Goal: Book appointment/travel/reservation

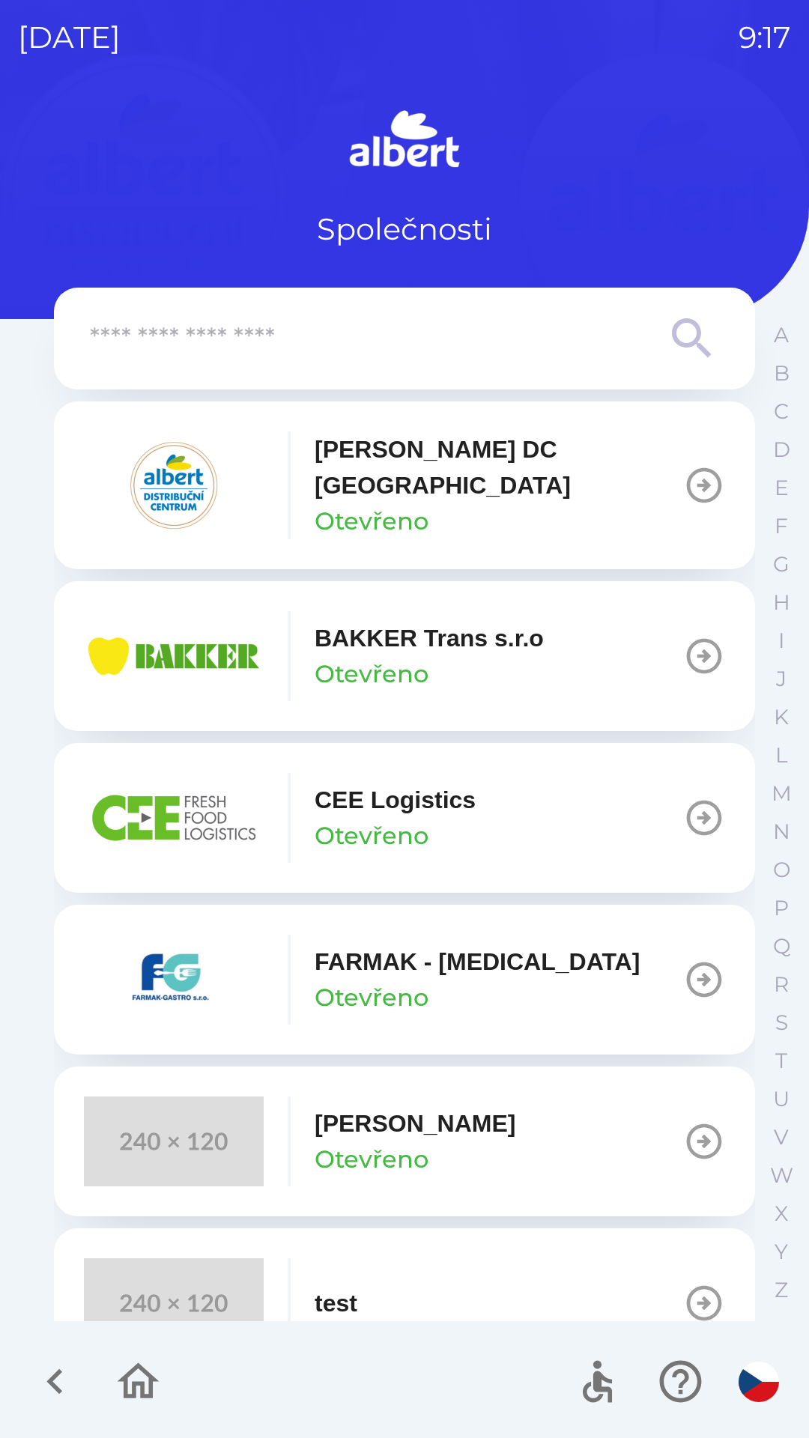
click at [412, 622] on p "BAKKER Trans s.r.o" at bounding box center [429, 638] width 229 height 36
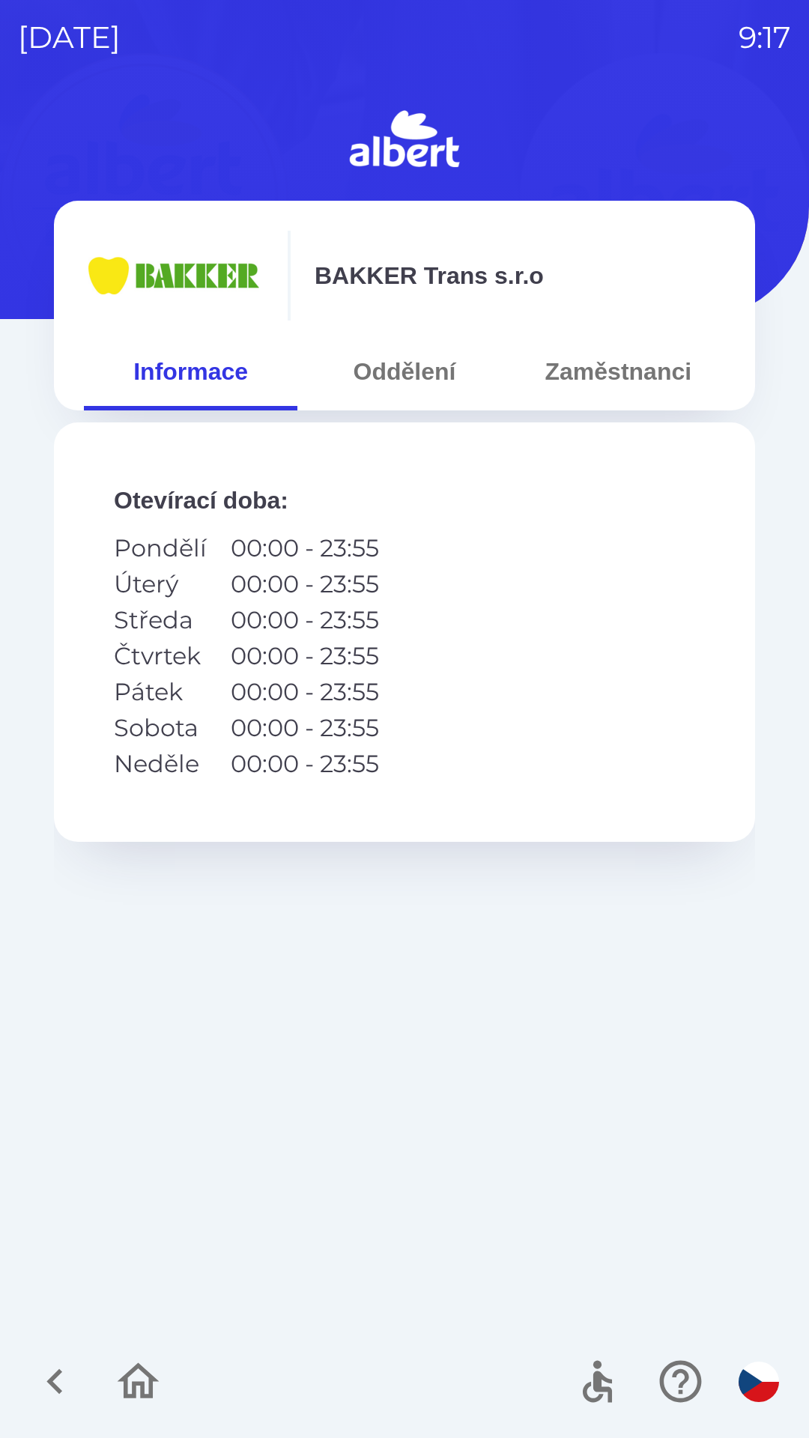
click at [384, 368] on button "Oddělení" at bounding box center [403, 371] width 213 height 54
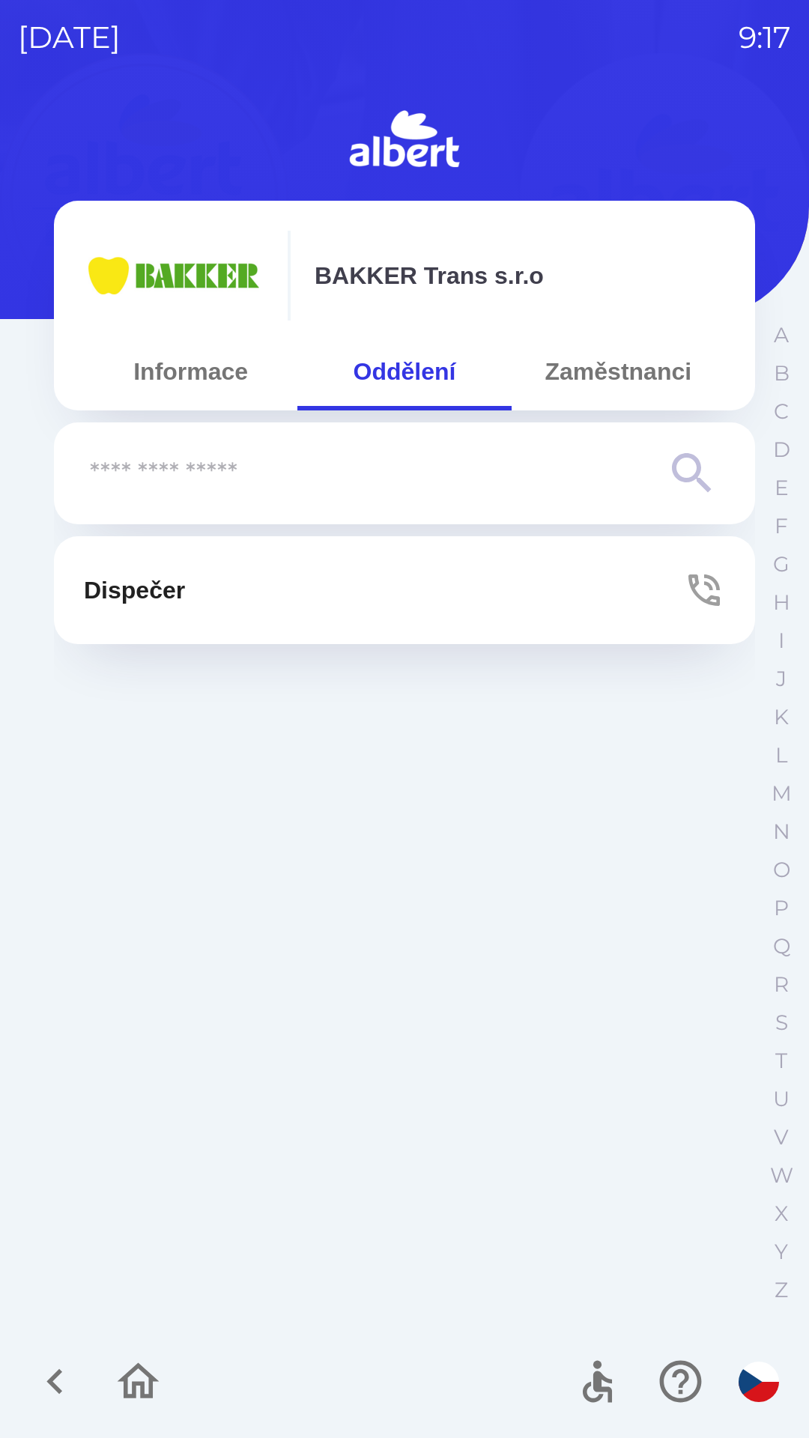
click at [185, 582] on p "Dispečer" at bounding box center [134, 590] width 101 height 36
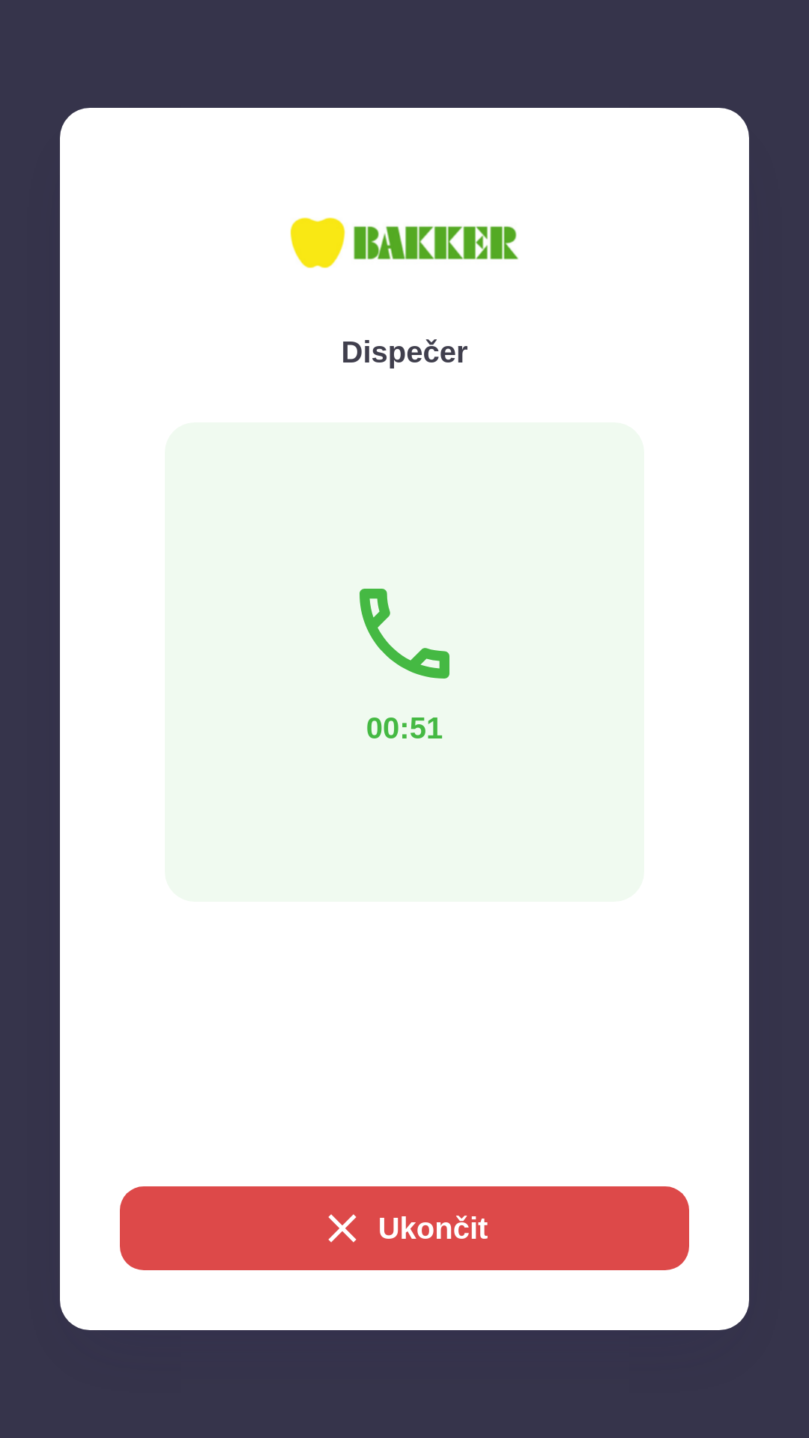
click at [379, 1226] on button "Ukončit" at bounding box center [404, 1228] width 569 height 84
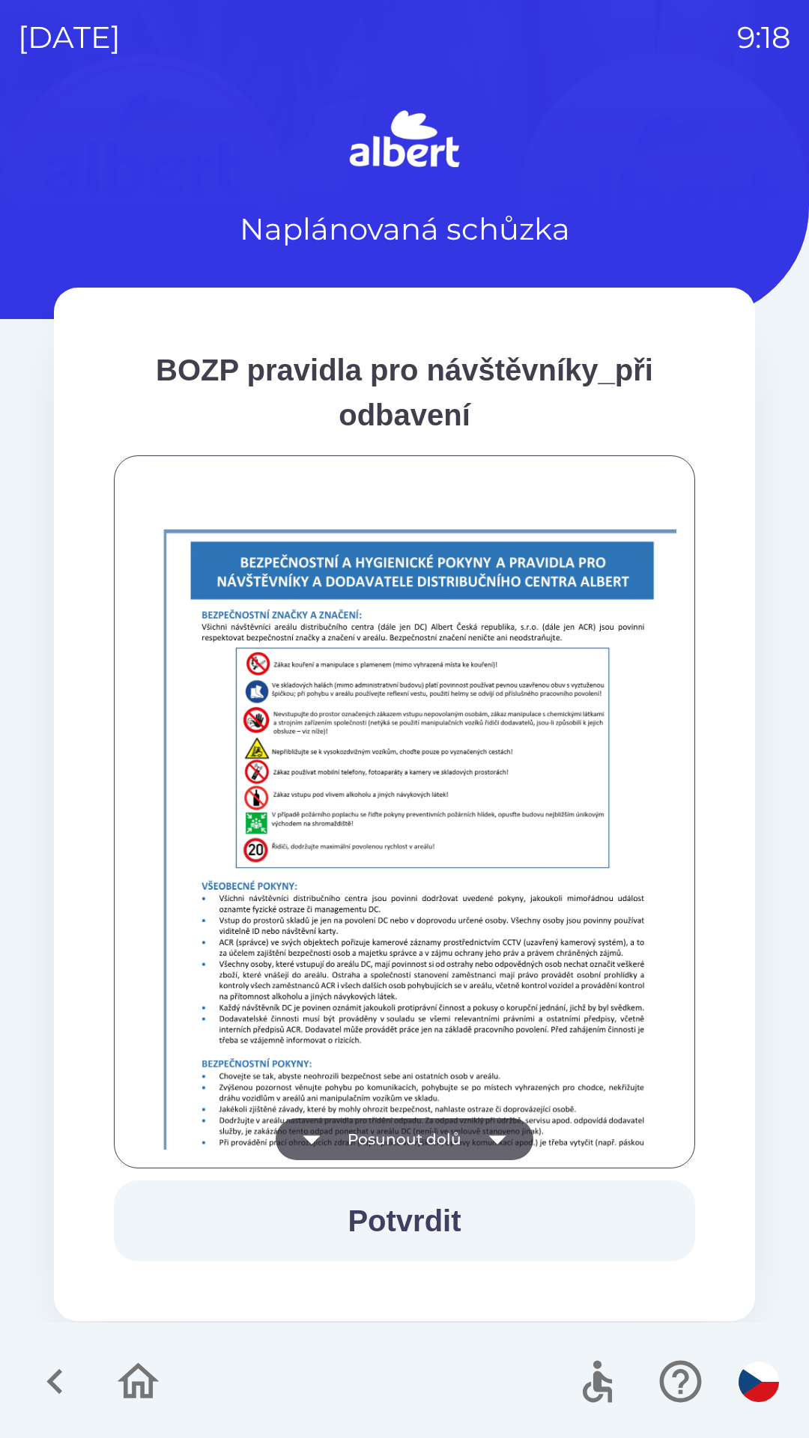
click at [301, 1131] on icon "button" at bounding box center [312, 1139] width 42 height 42
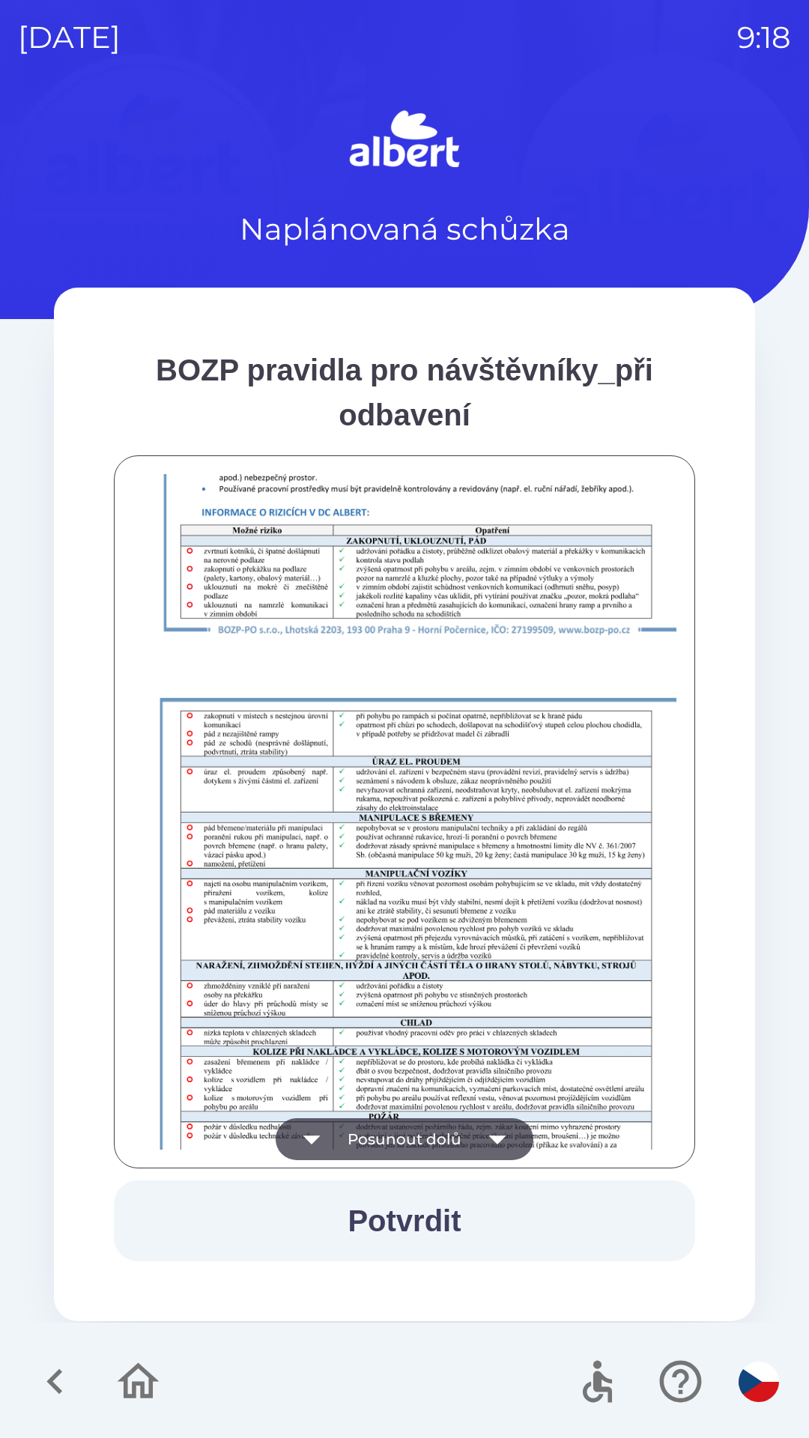
click at [314, 1131] on icon "button" at bounding box center [312, 1139] width 42 height 42
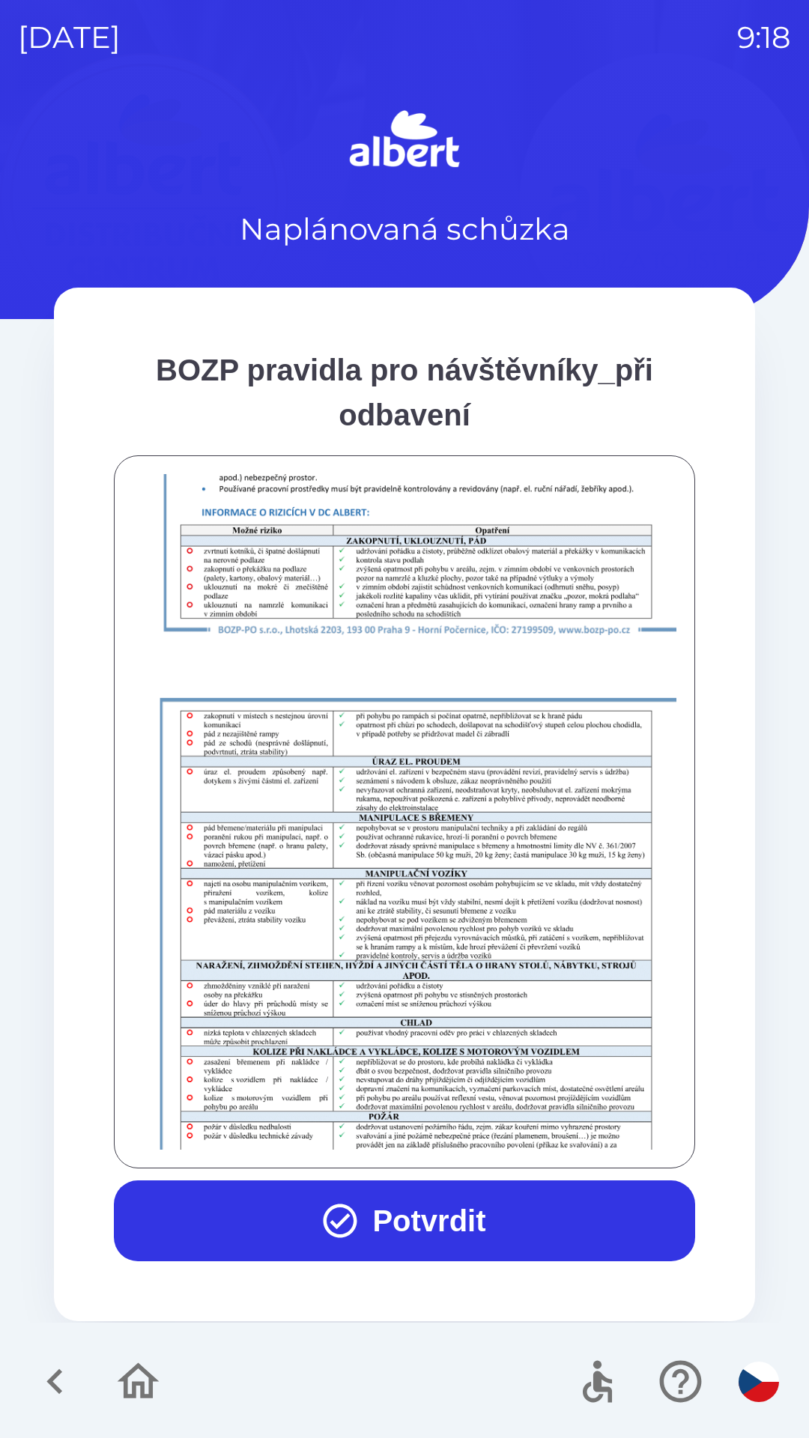
scroll to position [1051, 0]
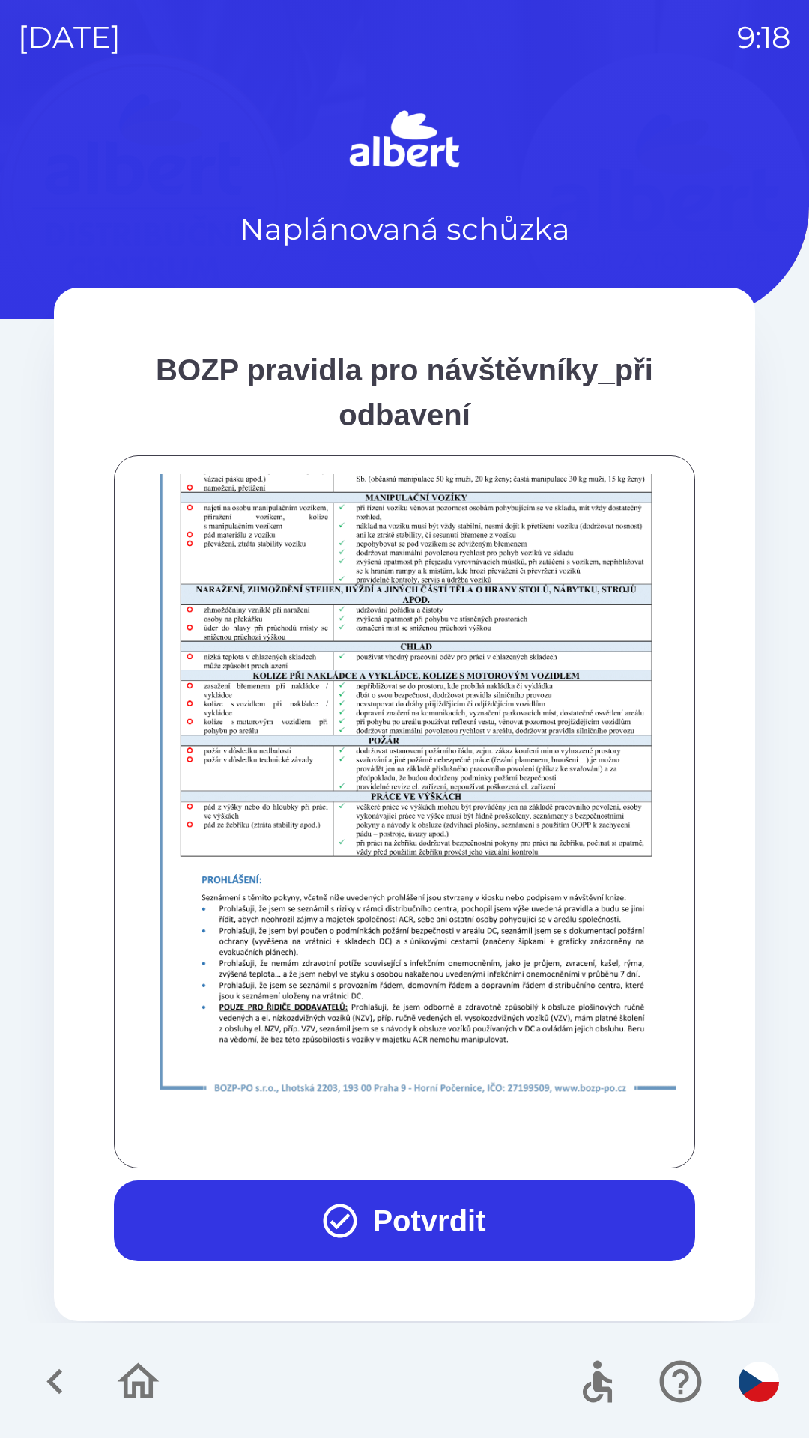
click at [261, 1222] on button "Potvrdit" at bounding box center [404, 1220] width 581 height 81
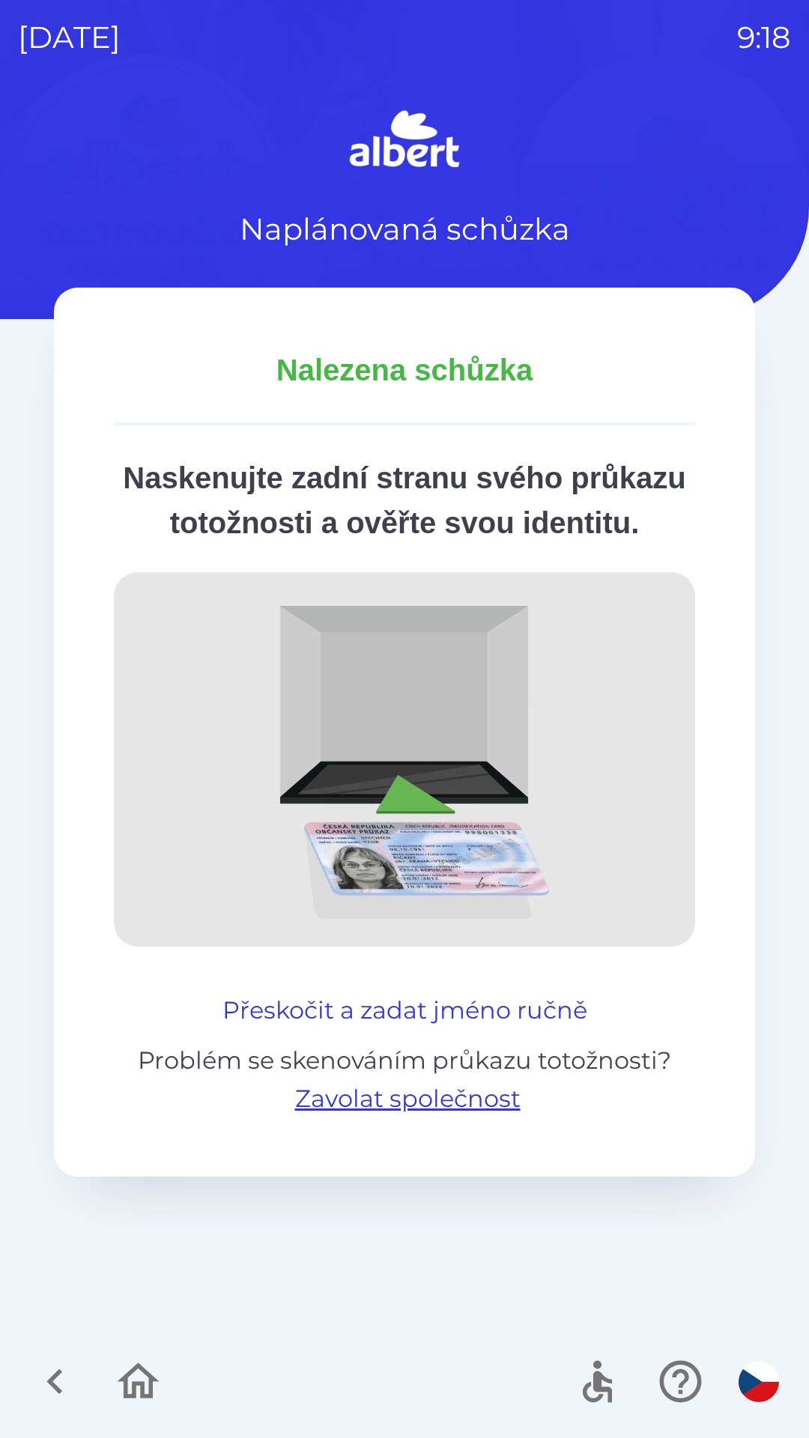
click at [408, 1028] on button "Přeskočit a zadat jméno ručně" at bounding box center [404, 1010] width 377 height 36
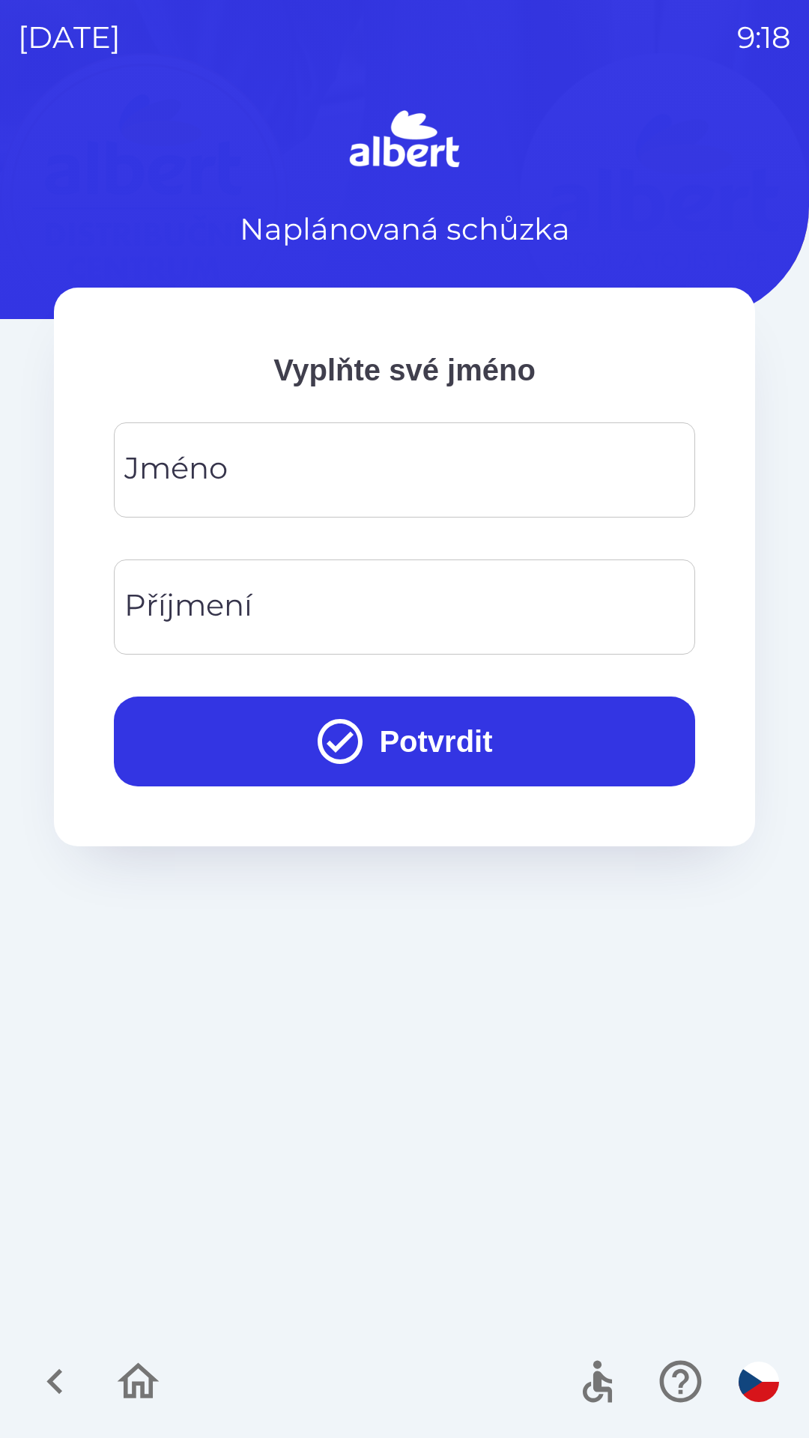
click at [216, 487] on div "[PERSON_NAME]" at bounding box center [404, 469] width 581 height 95
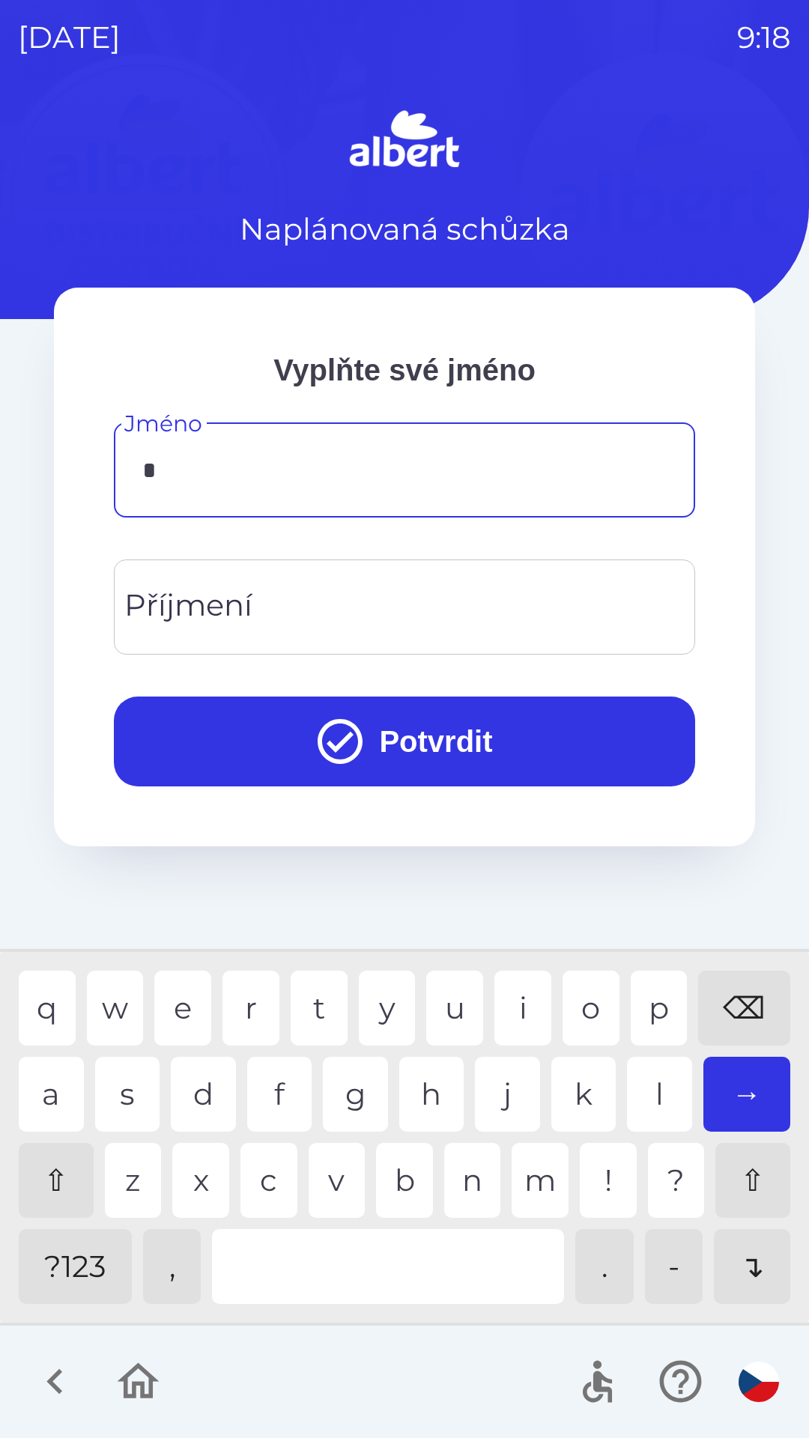
click at [269, 1101] on div "f" at bounding box center [279, 1094] width 65 height 75
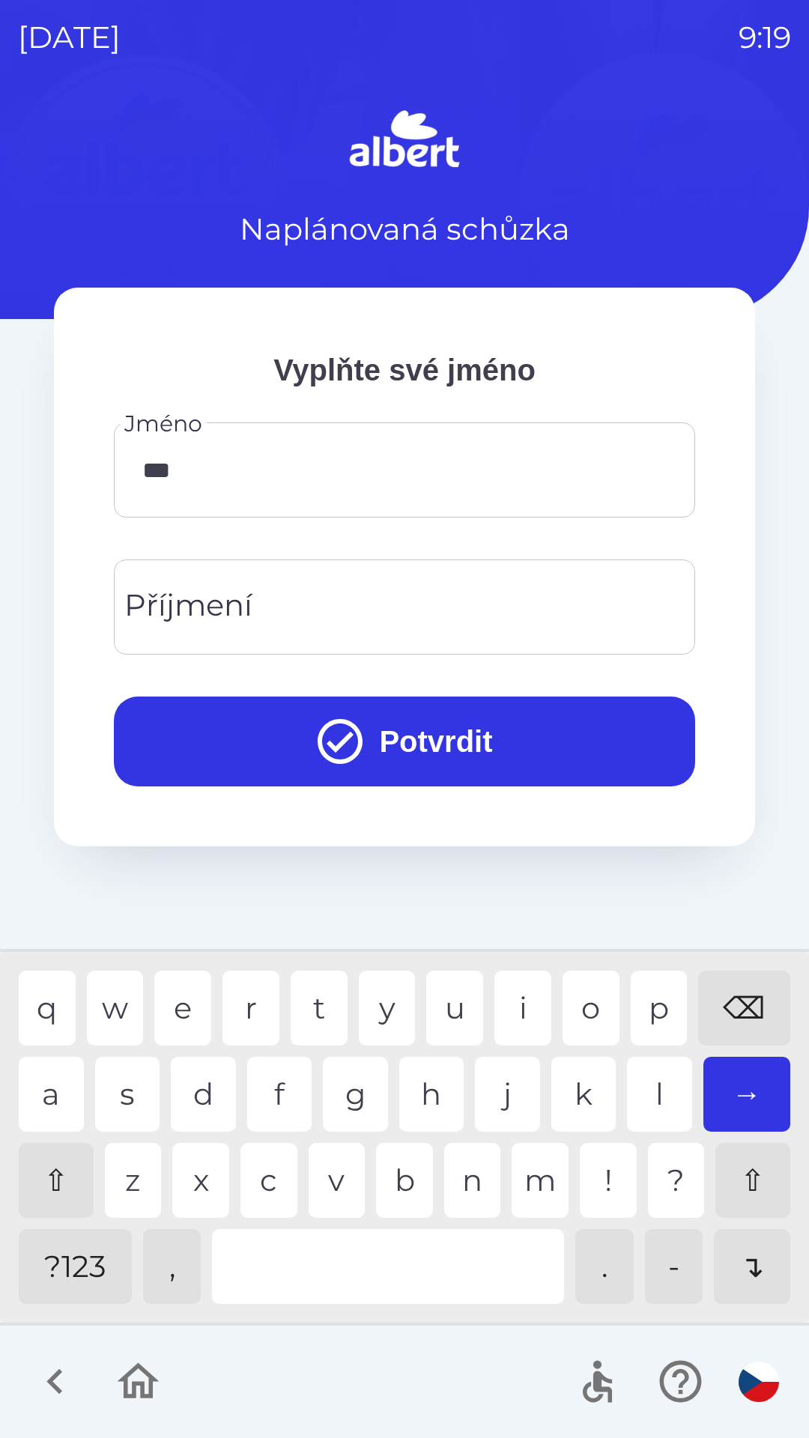
click at [40, 1084] on div "a" at bounding box center [51, 1094] width 65 height 75
click at [473, 1176] on div "n" at bounding box center [472, 1180] width 57 height 75
click at [518, 996] on div "i" at bounding box center [522, 1007] width 57 height 75
click at [122, 1086] on div "s" at bounding box center [127, 1094] width 65 height 75
click at [195, 982] on div "e" at bounding box center [182, 1007] width 57 height 75
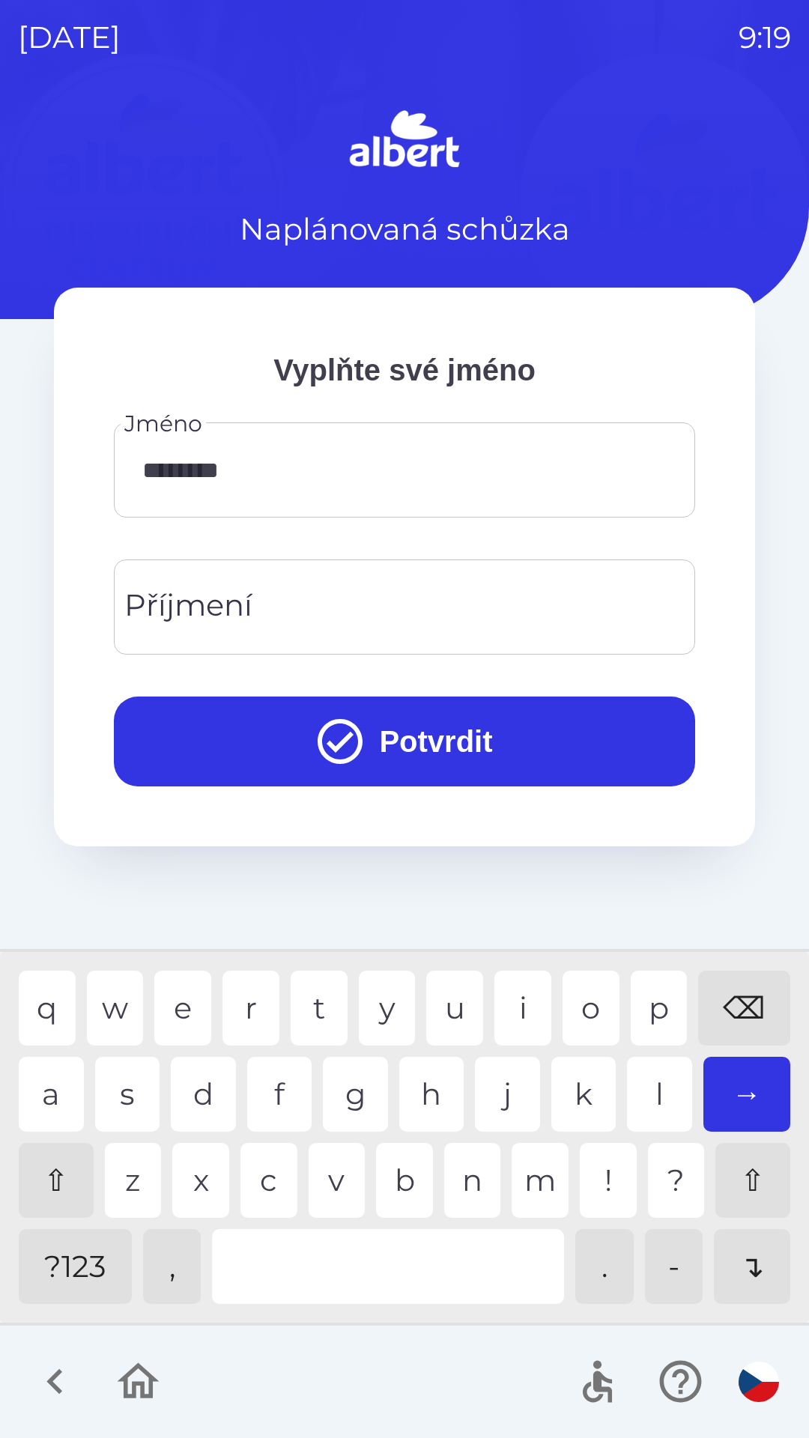
type input "*********"
click at [254, 601] on input "Příjmení" at bounding box center [404, 606] width 545 height 59
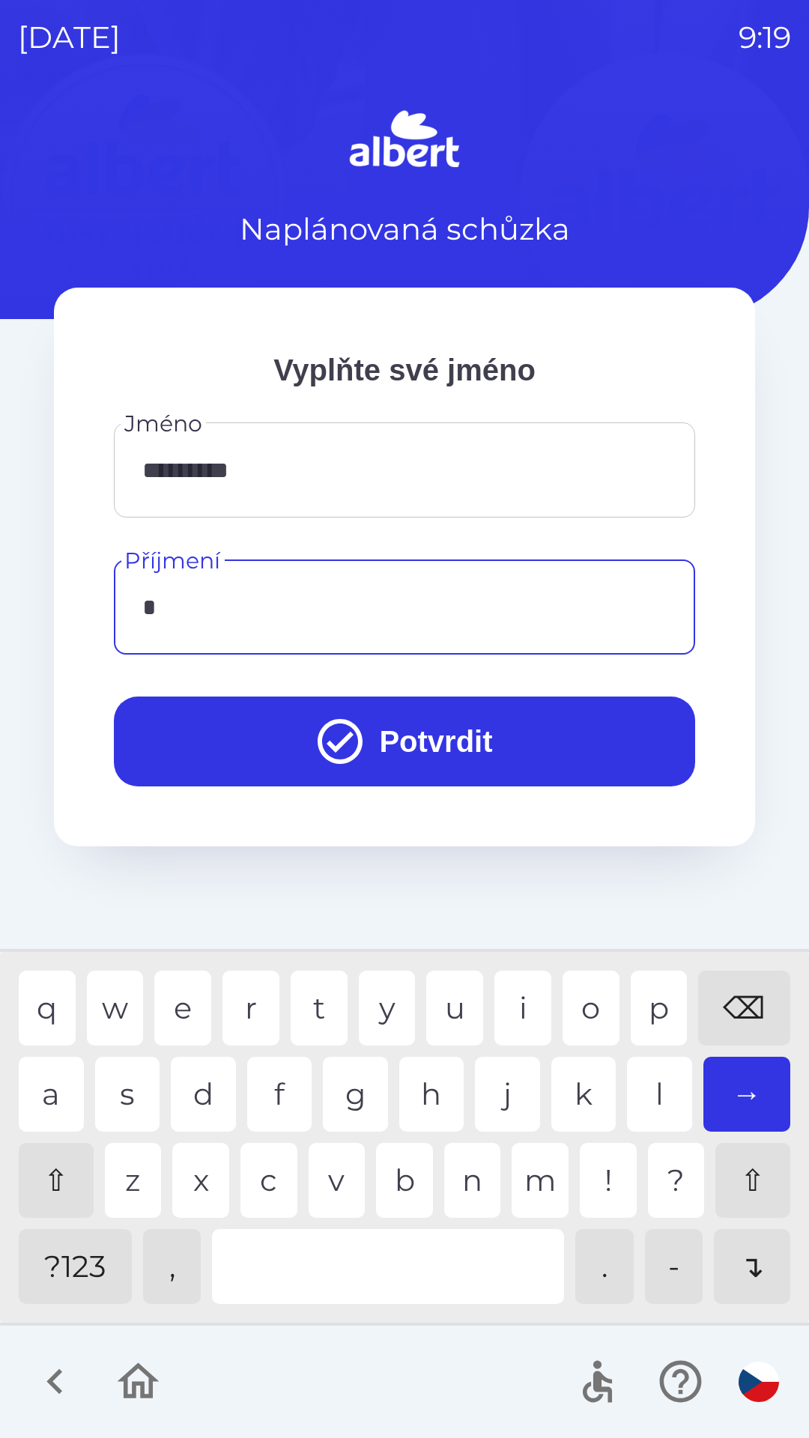
click at [124, 1088] on div "s" at bounding box center [127, 1094] width 65 height 75
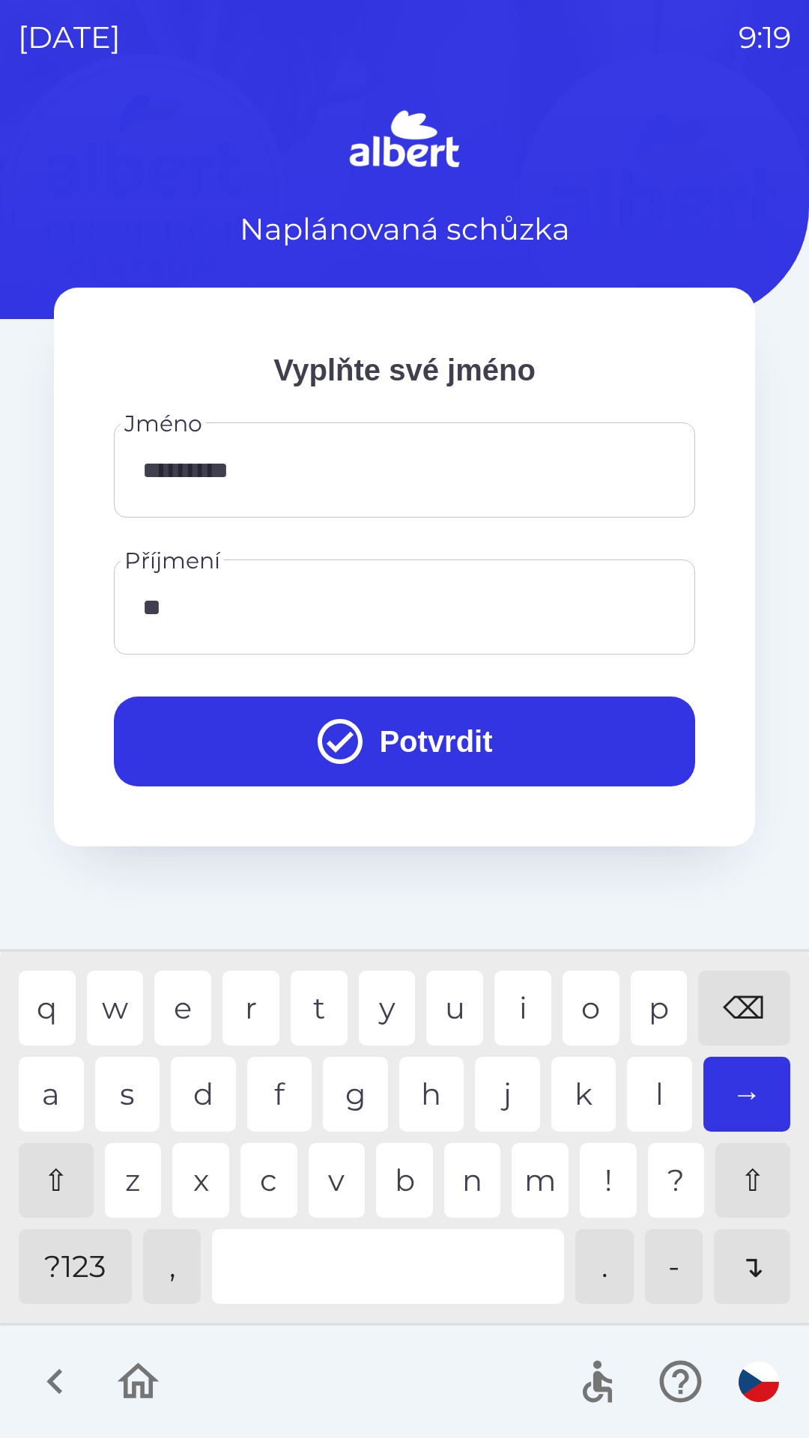
click at [534, 1173] on div "m" at bounding box center [539, 1180] width 57 height 75
click at [184, 996] on div "e" at bounding box center [182, 1007] width 57 height 75
type input "******"
click at [365, 737] on button "Potvrdit" at bounding box center [404, 741] width 581 height 90
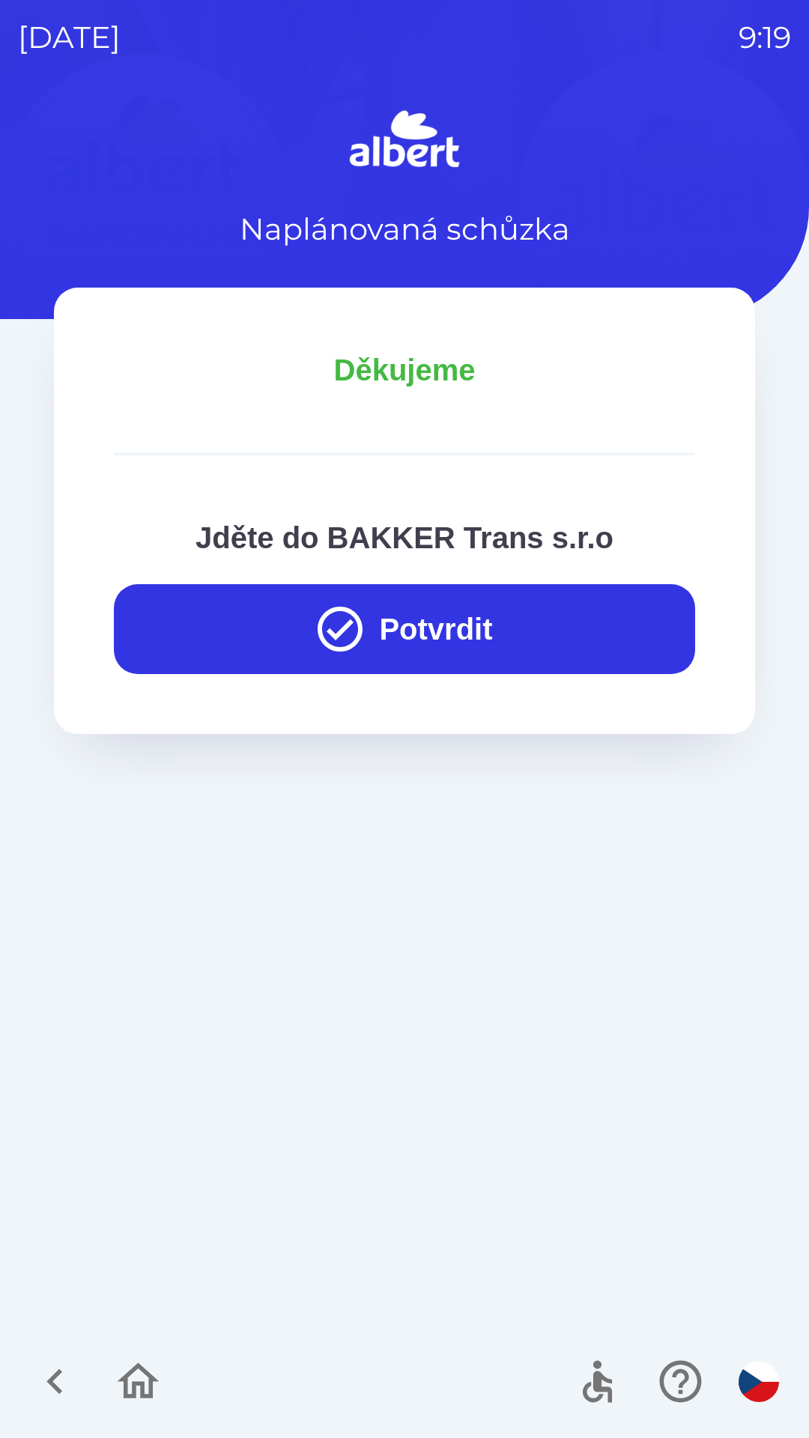
click at [413, 640] on button "Potvrdit" at bounding box center [404, 629] width 581 height 90
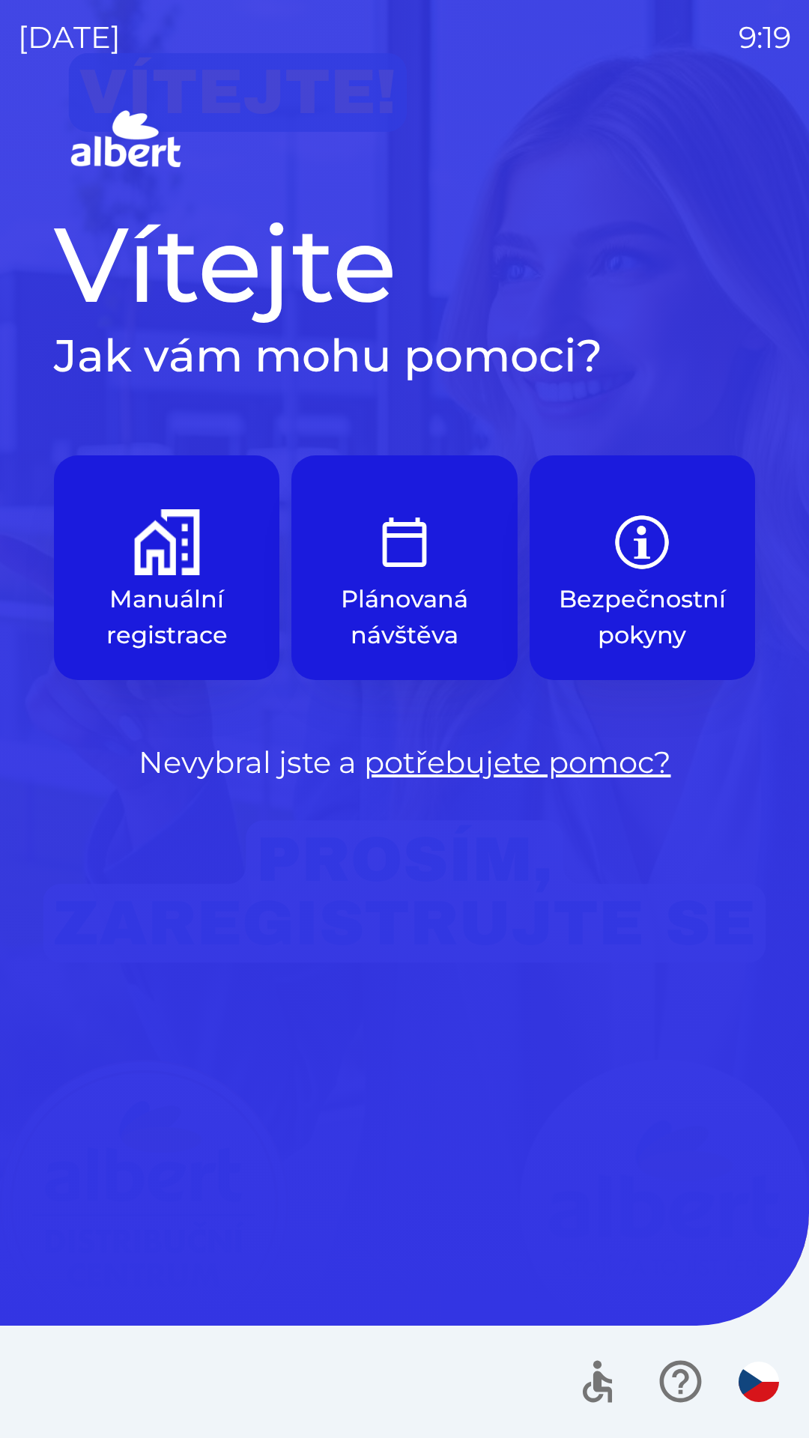
click at [398, 598] on p "Plánovaná návštěva" at bounding box center [404, 617] width 154 height 72
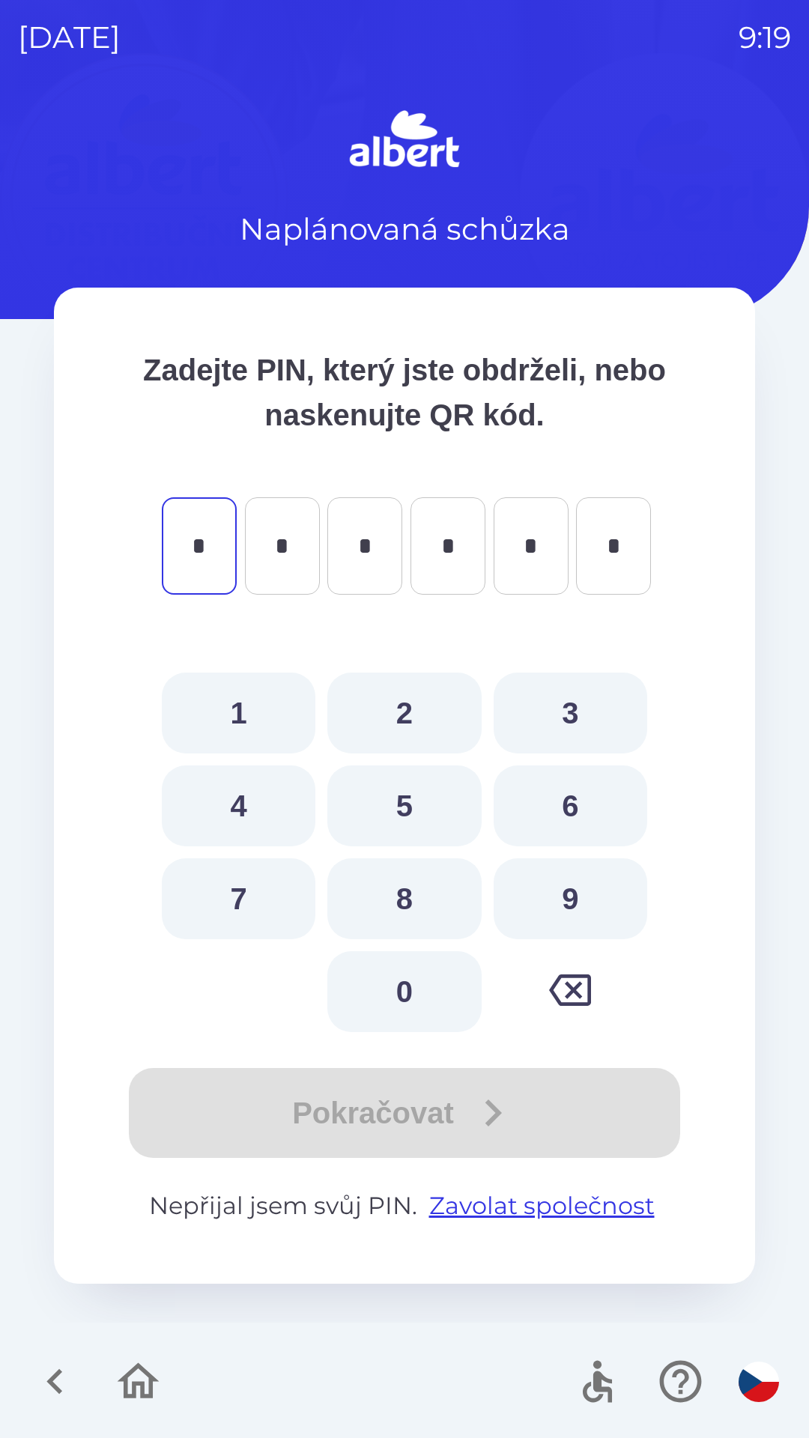
click at [241, 708] on button "1" at bounding box center [239, 712] width 154 height 81
type input "*"
click at [395, 813] on button "5" at bounding box center [404, 805] width 154 height 81
type input "*"
click at [562, 720] on button "3" at bounding box center [570, 712] width 154 height 81
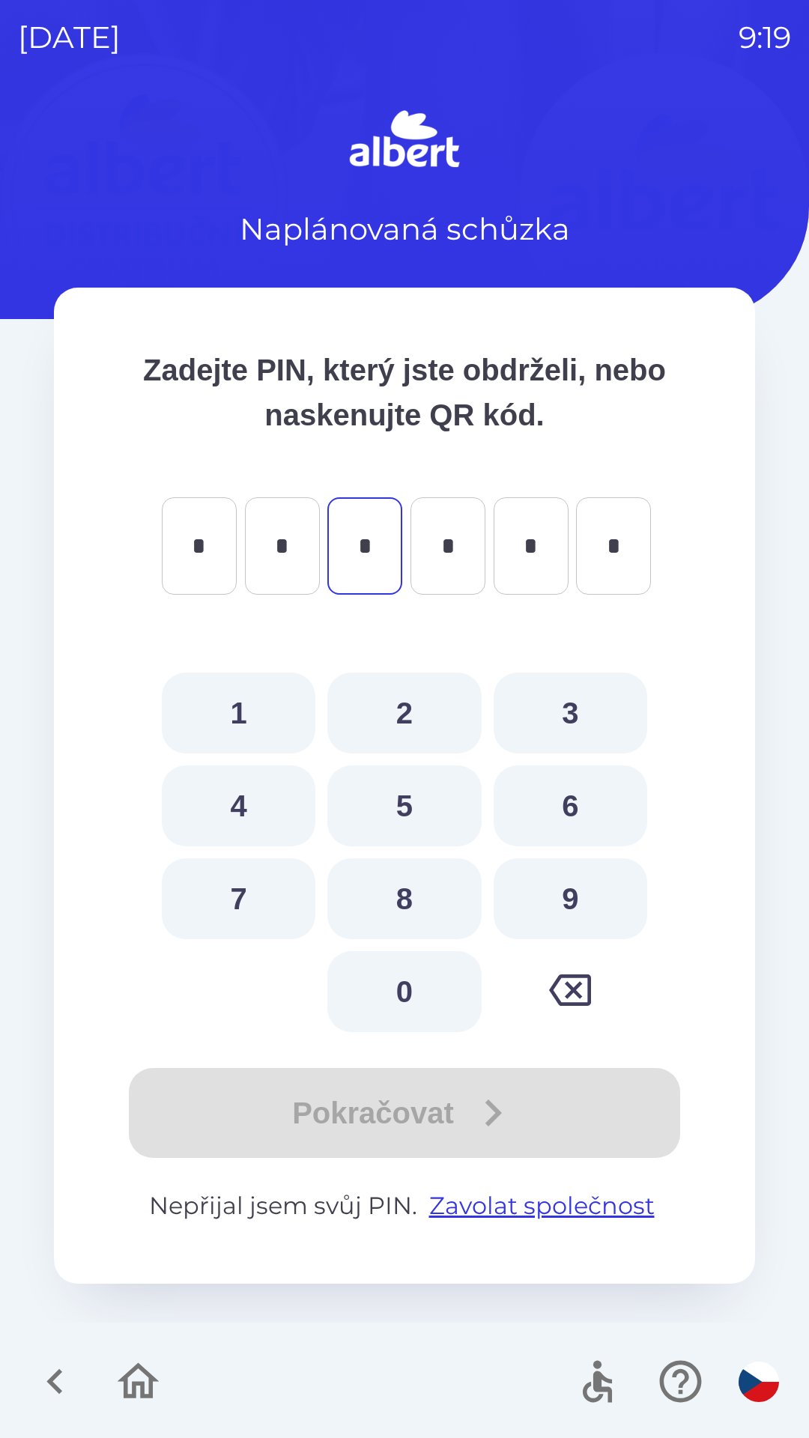
type input "*"
click at [404, 993] on button "0" at bounding box center [404, 991] width 154 height 81
type input "*"
click at [413, 795] on button "5" at bounding box center [404, 805] width 154 height 81
type input "*"
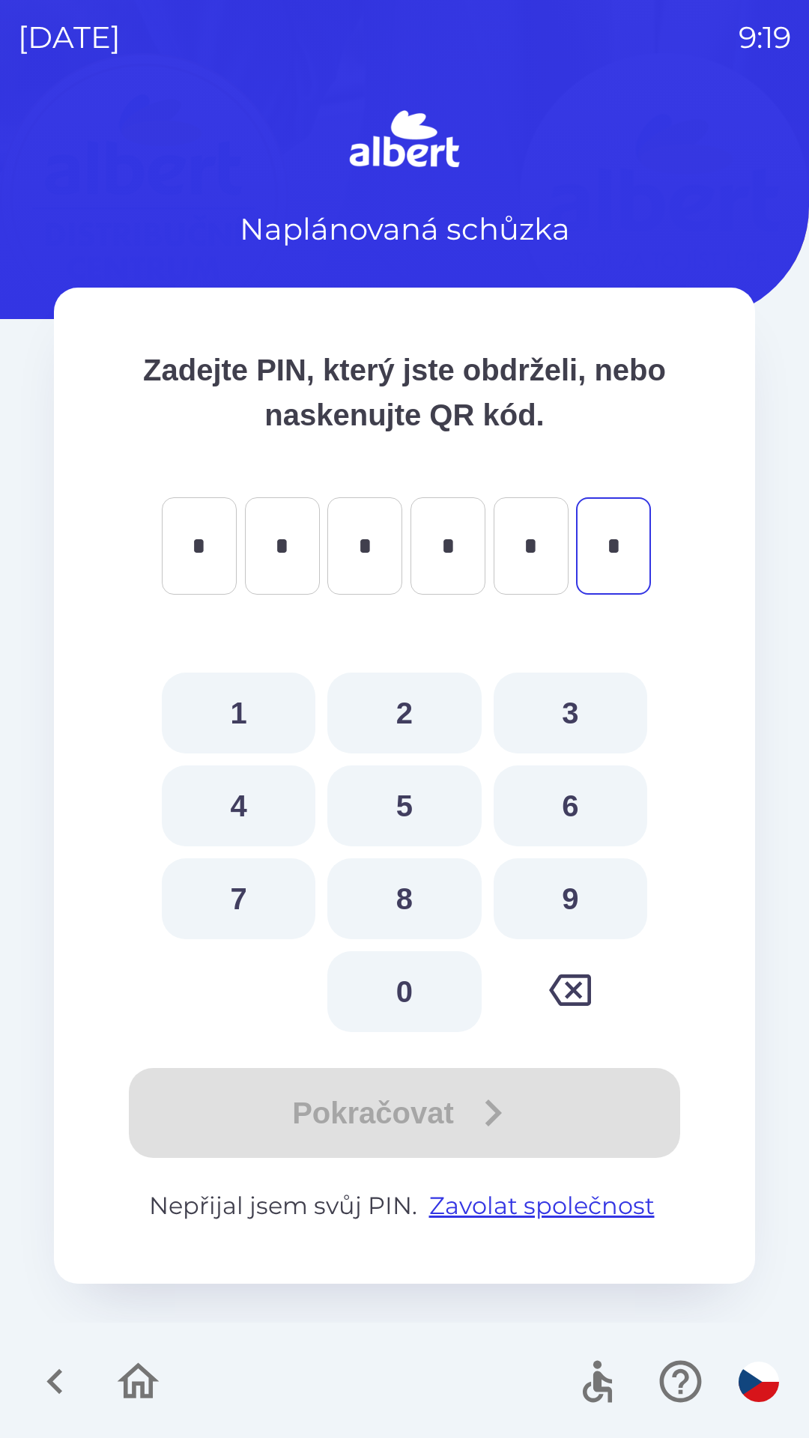
click at [256, 713] on button "1" at bounding box center [239, 712] width 154 height 81
type input "*"
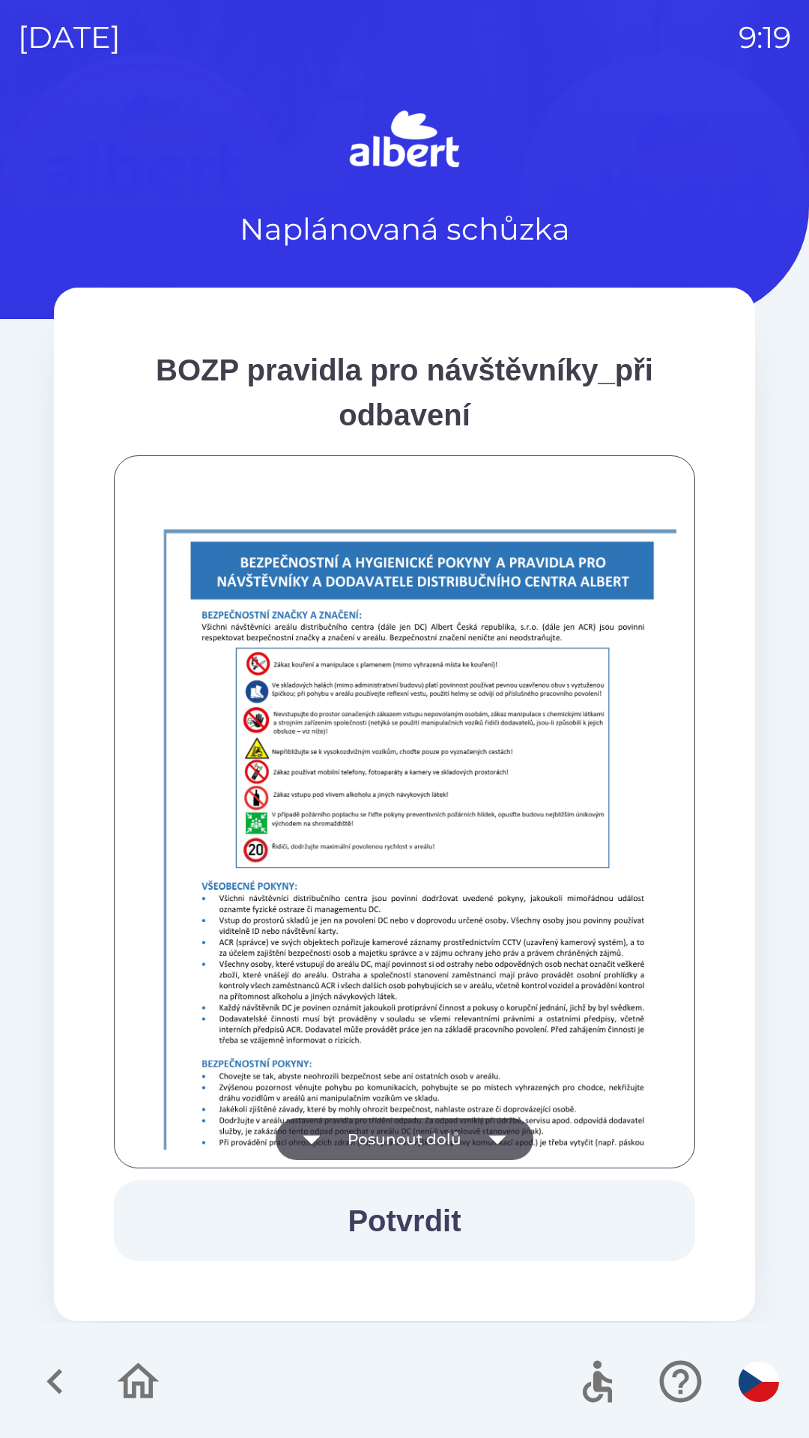
click at [440, 1119] on button "Posunout dolů" at bounding box center [405, 1139] width 258 height 42
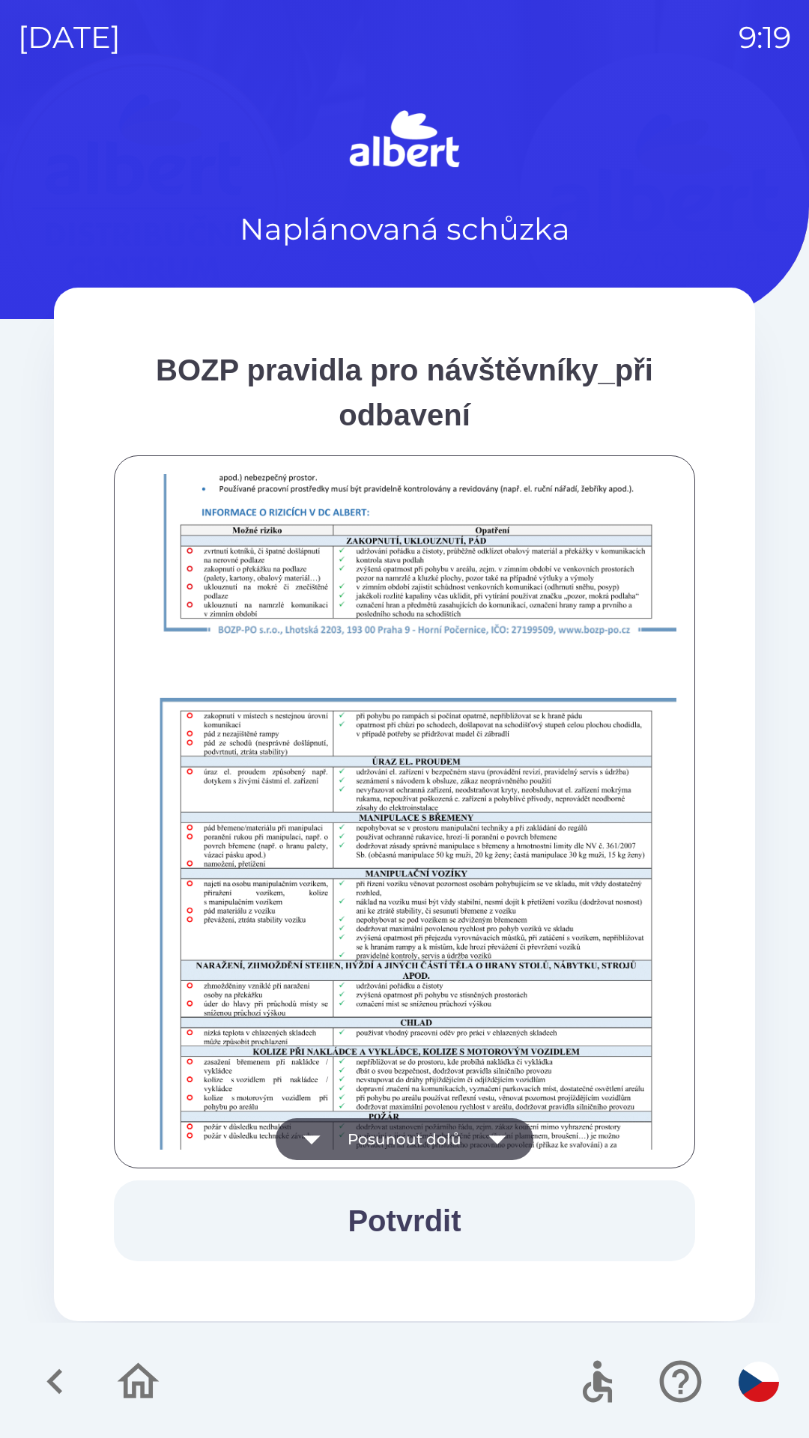
click at [421, 1146] on button "Posunout dolů" at bounding box center [405, 1139] width 258 height 42
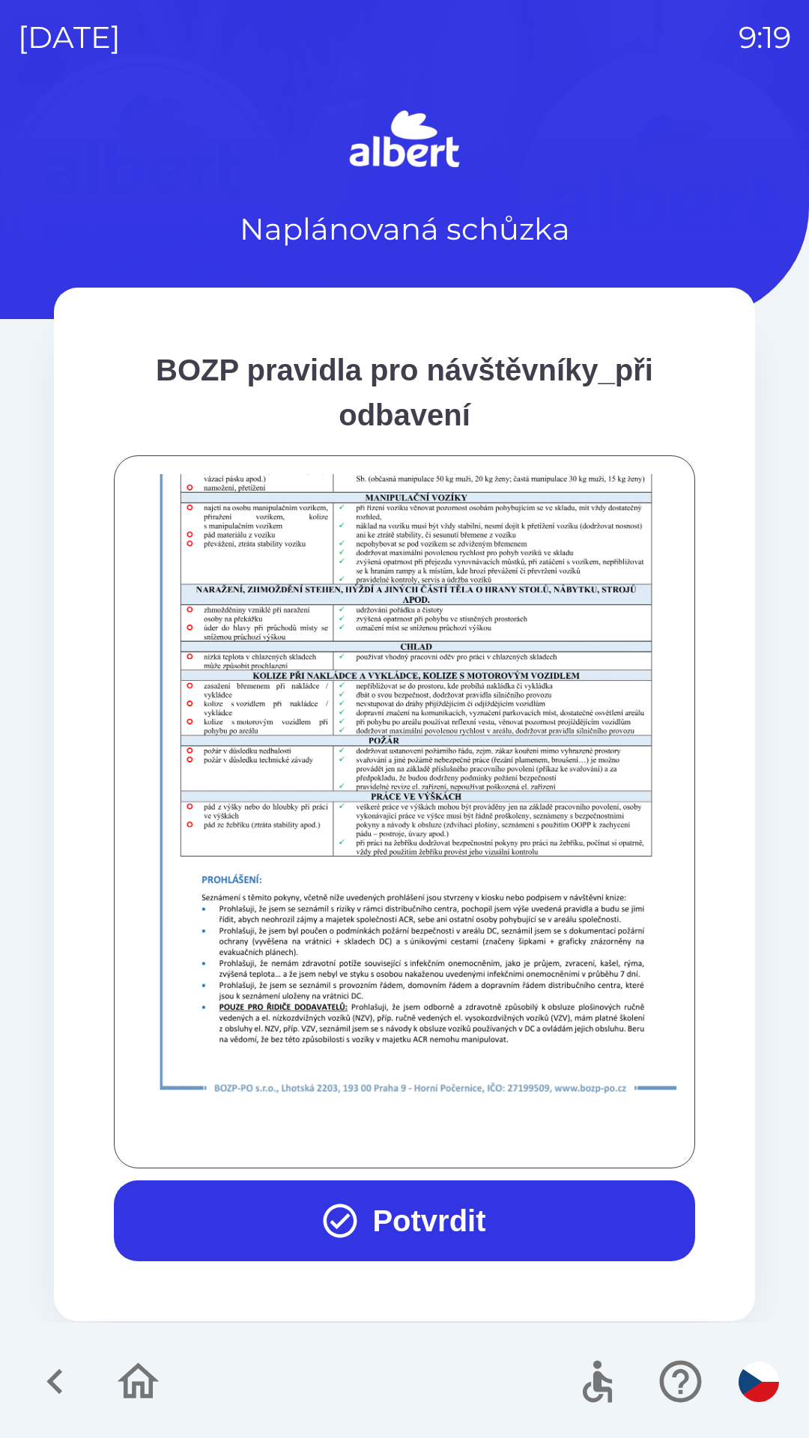
click at [412, 1236] on button "Potvrdit" at bounding box center [404, 1220] width 581 height 81
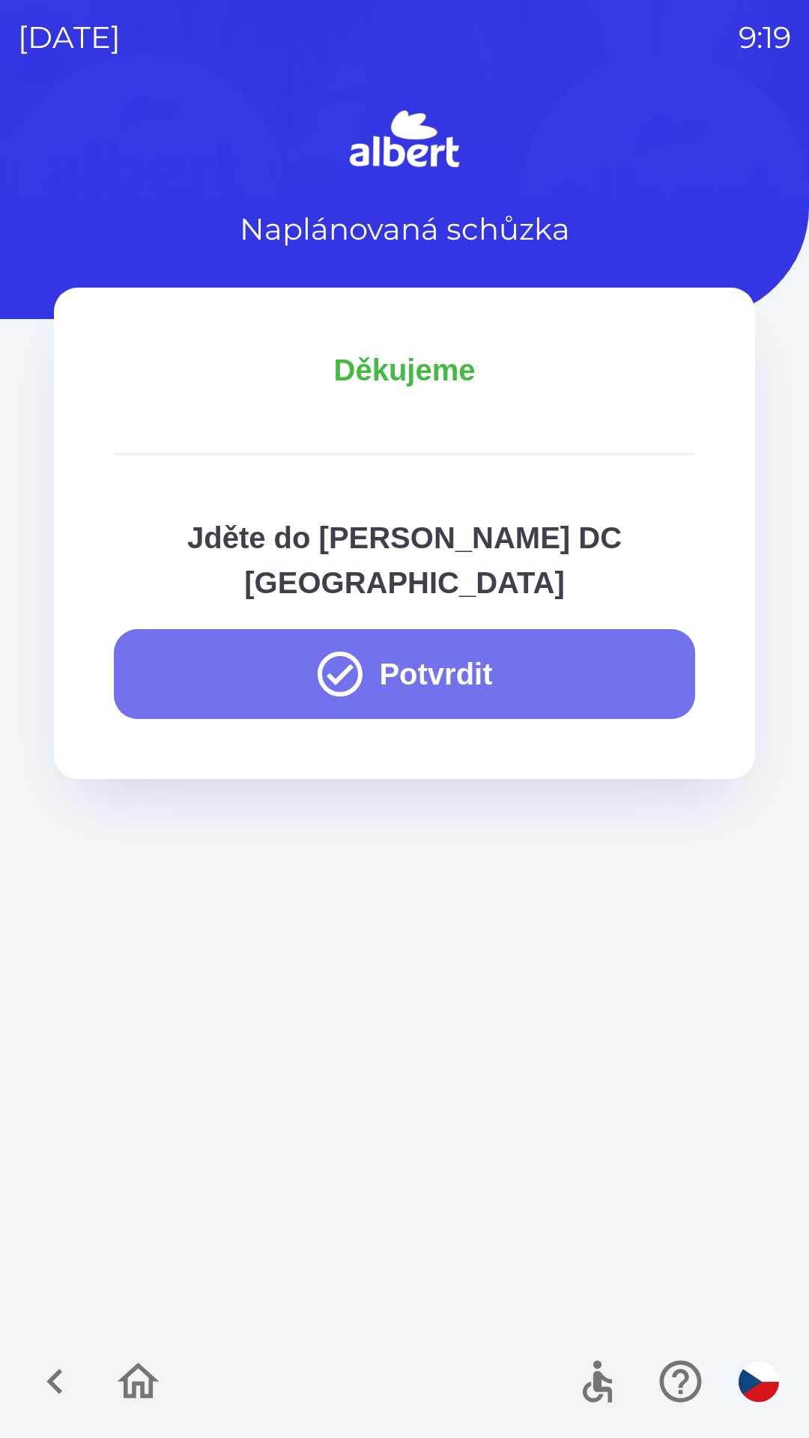
click at [350, 647] on icon "button" at bounding box center [340, 674] width 54 height 54
